Goal: Navigation & Orientation: Go to known website

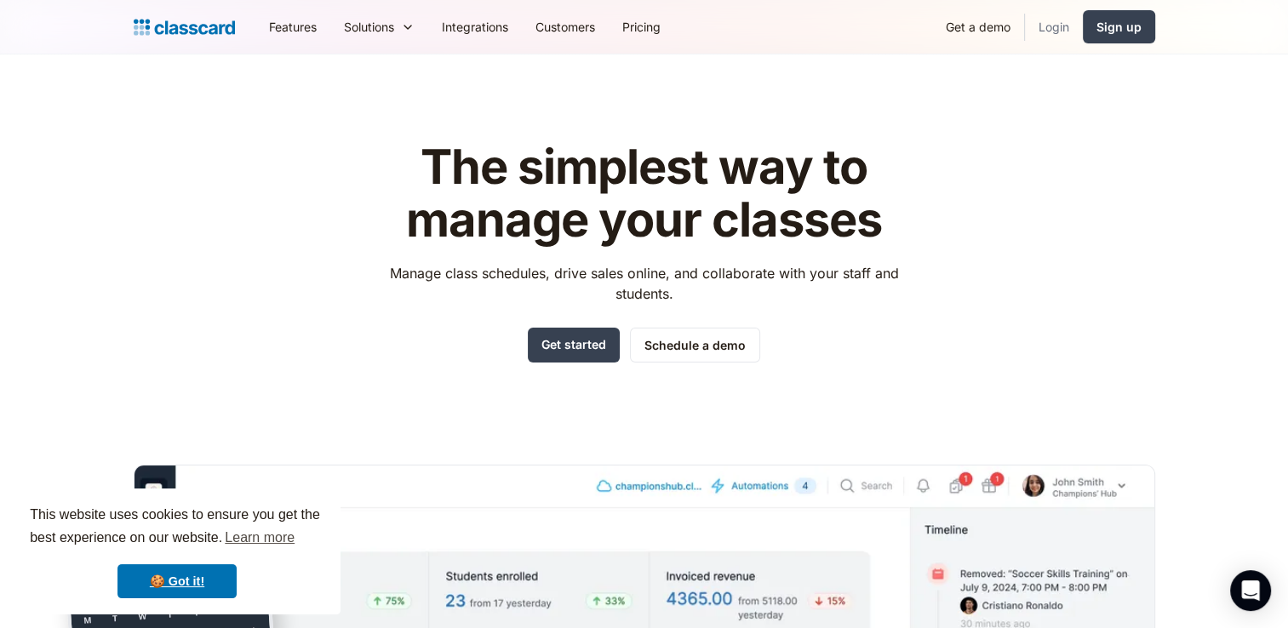
click at [1060, 26] on link "Login" at bounding box center [1054, 27] width 58 height 38
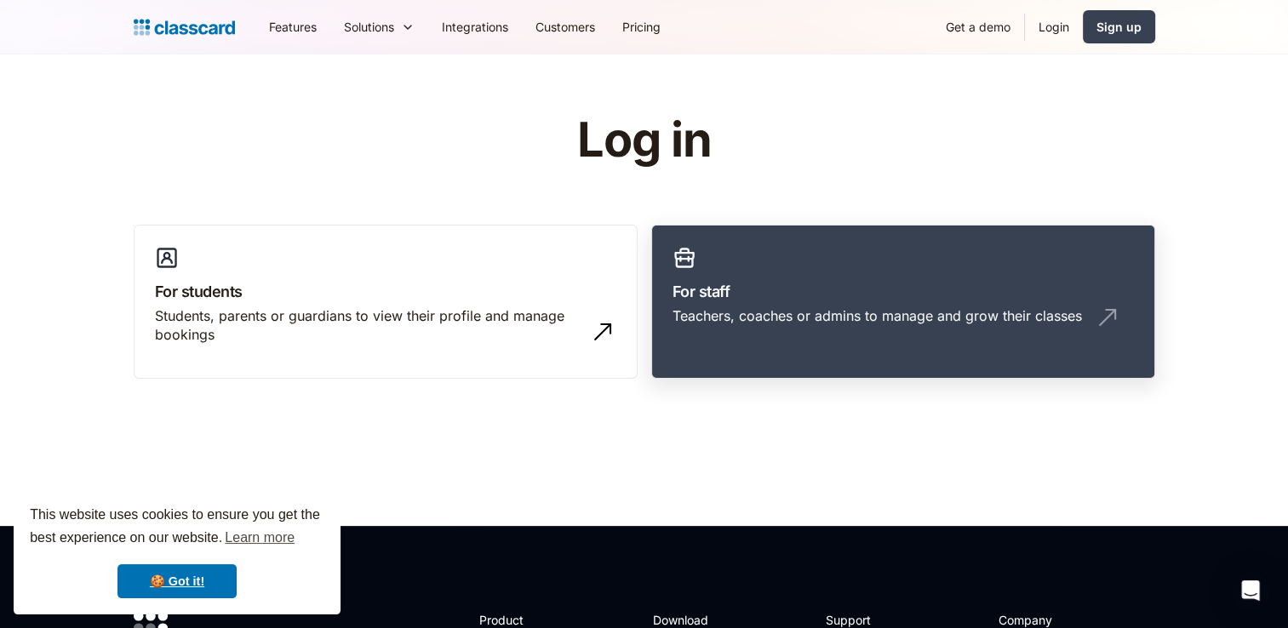
click at [785, 294] on h3 "For staff" at bounding box center [902, 291] width 461 height 23
